Goal: Navigation & Orientation: Find specific page/section

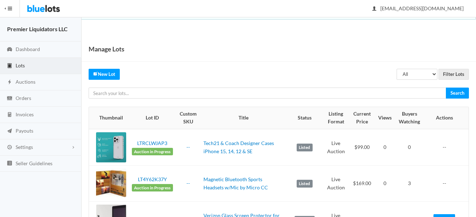
click at [17, 62] on span "Lots" at bounding box center [20, 65] width 9 height 6
click at [26, 81] on span "Auctions" at bounding box center [26, 82] width 20 height 6
